Goal: Information Seeking & Learning: Learn about a topic

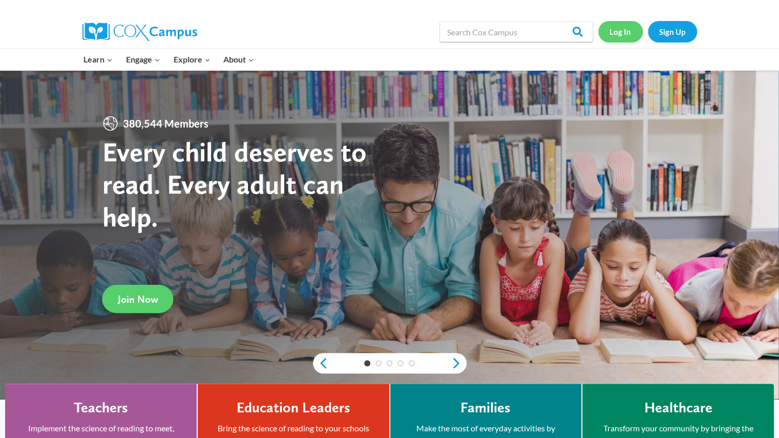
click at [620, 31] on link "Log In" at bounding box center [620, 31] width 45 height 21
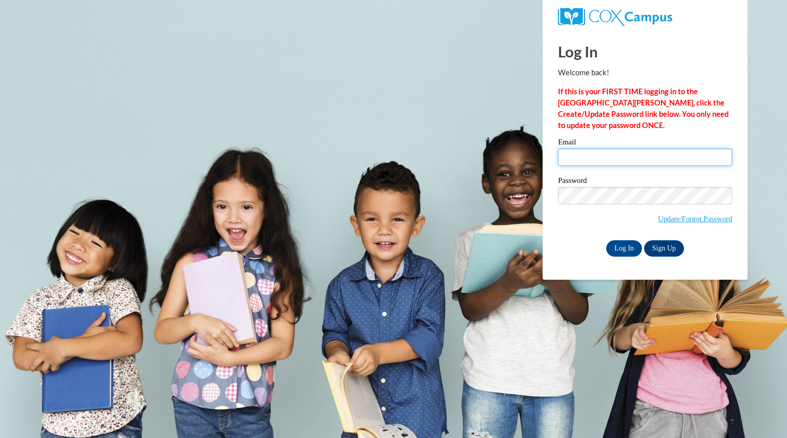
click at [598, 154] on input "Email" at bounding box center [645, 156] width 174 height 17
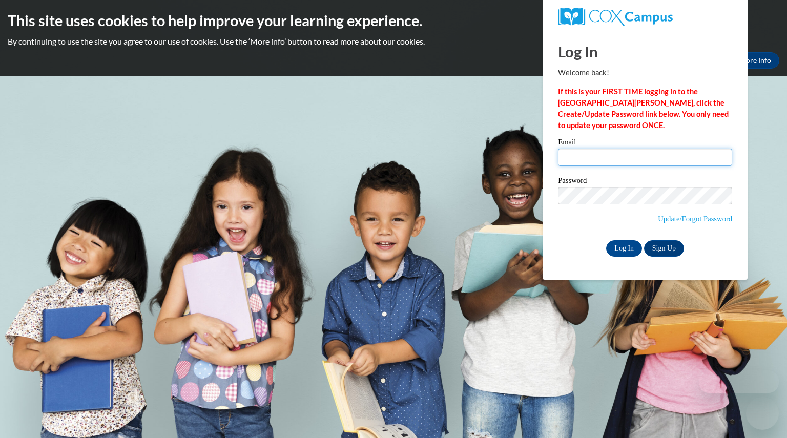
type input "albersjordan@aasd.k12.wi.us"
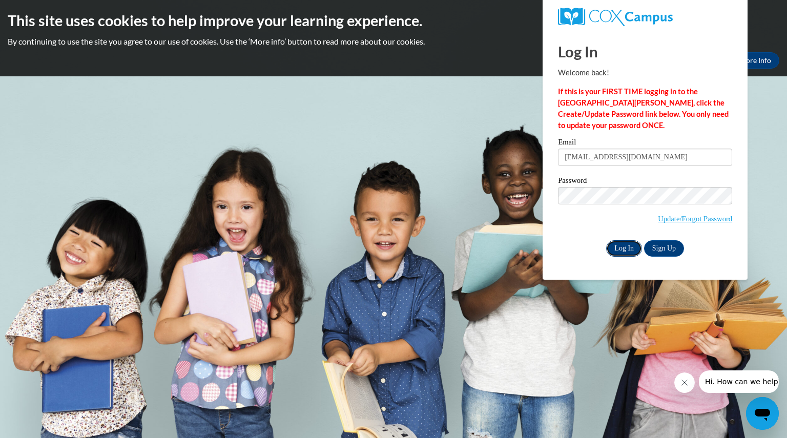
click at [624, 248] on input "Log In" at bounding box center [624, 248] width 36 height 16
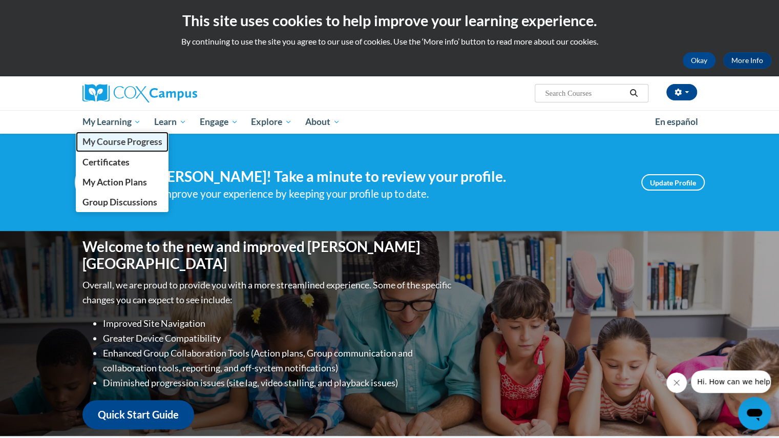
click at [104, 139] on span "My Course Progress" at bounding box center [122, 141] width 80 height 11
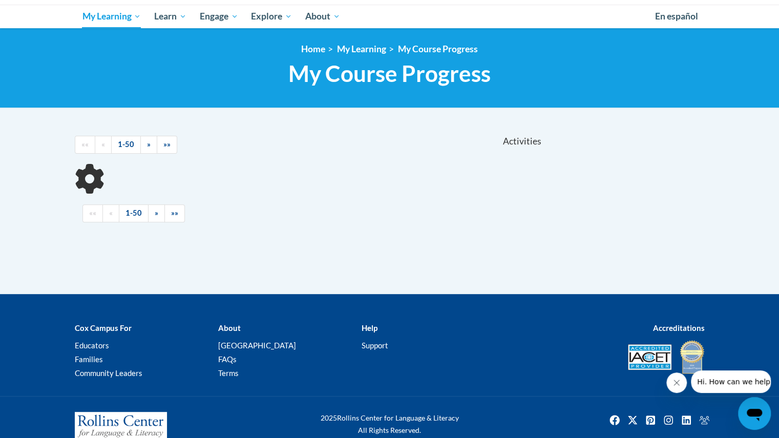
scroll to position [116, 0]
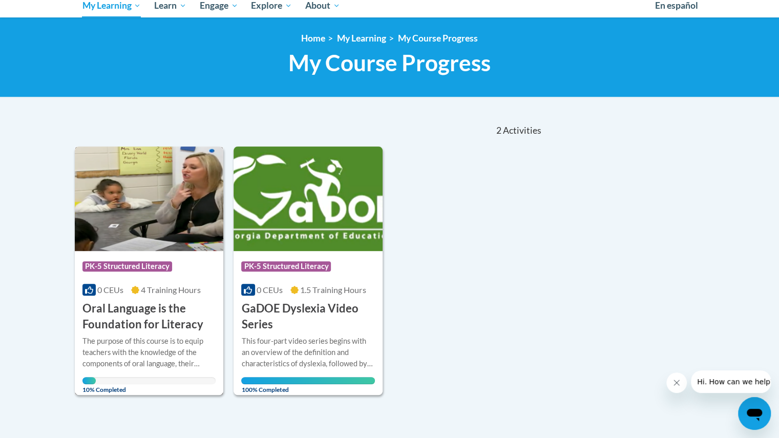
click at [181, 198] on img at bounding box center [149, 198] width 149 height 104
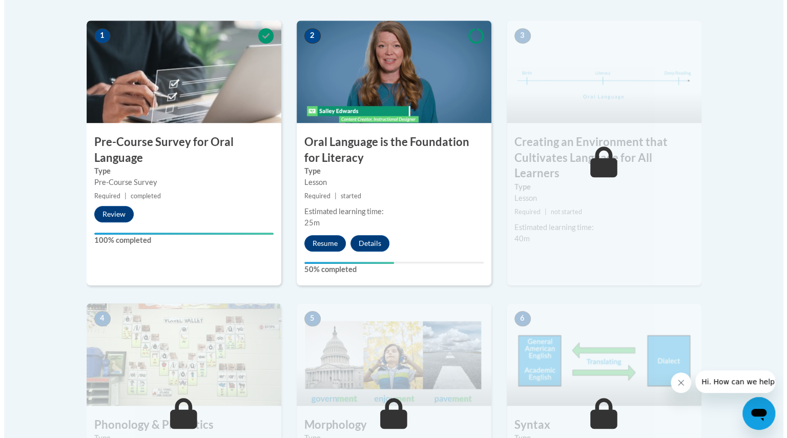
scroll to position [328, 0]
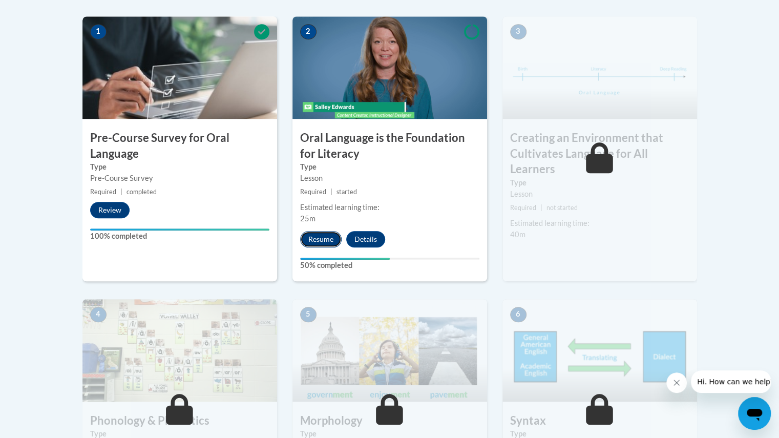
click at [327, 237] on button "Resume" at bounding box center [320, 239] width 41 height 16
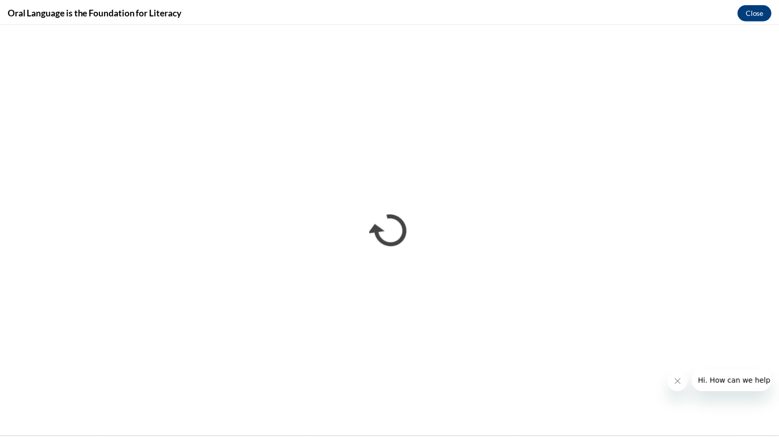
scroll to position [0, 0]
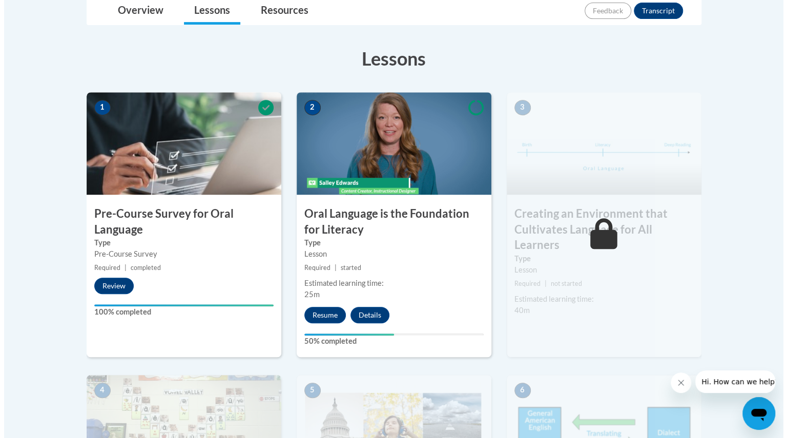
scroll to position [264, 0]
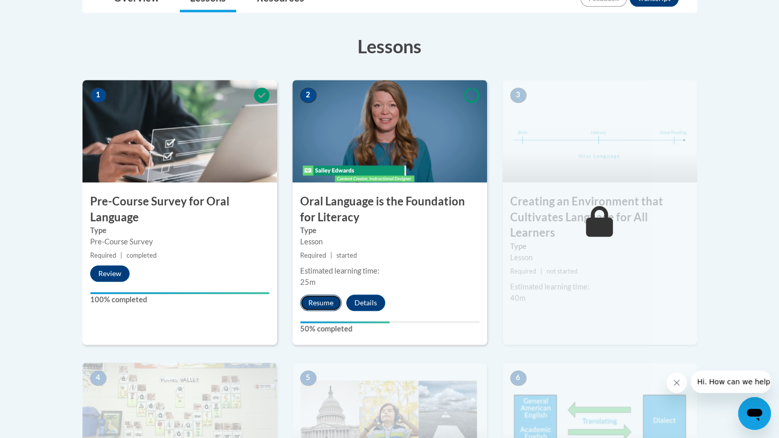
click at [322, 302] on button "Resume" at bounding box center [320, 302] width 41 height 16
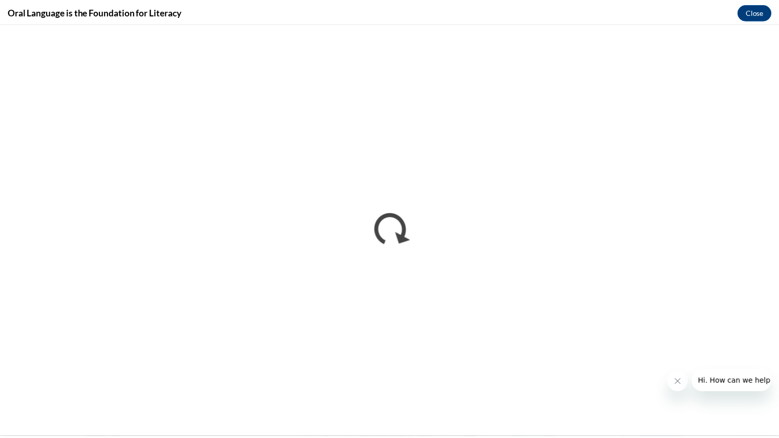
scroll to position [0, 0]
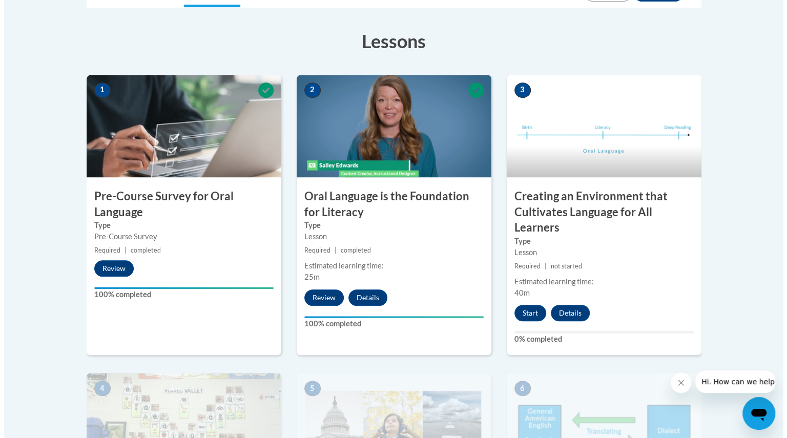
scroll to position [258, 0]
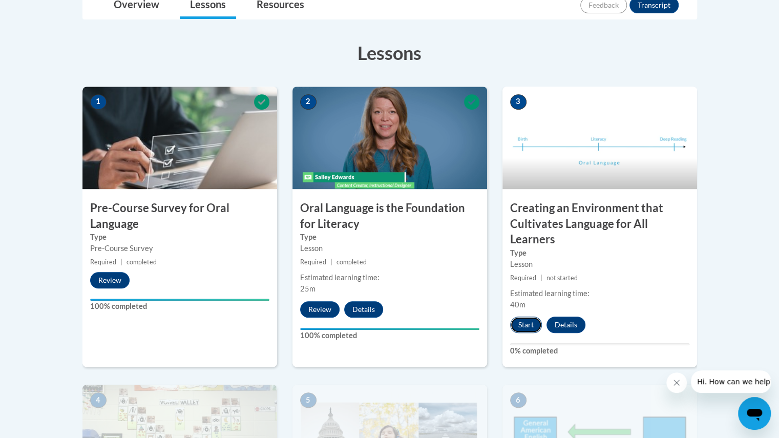
click at [535, 322] on button "Start" at bounding box center [526, 324] width 32 height 16
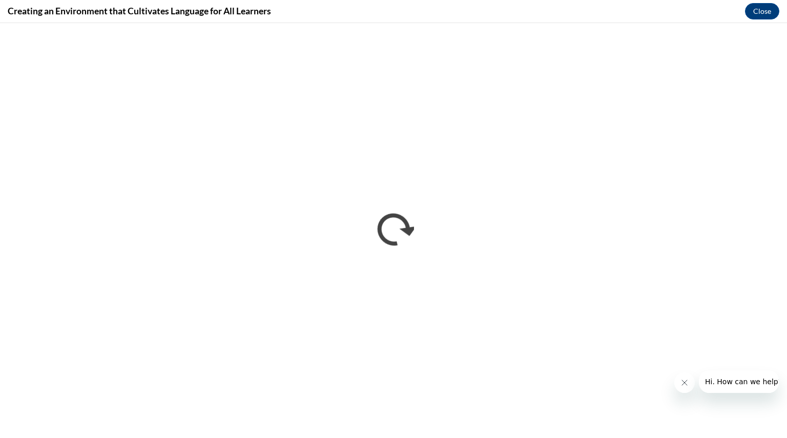
scroll to position [0, 0]
